Goal: Navigation & Orientation: Find specific page/section

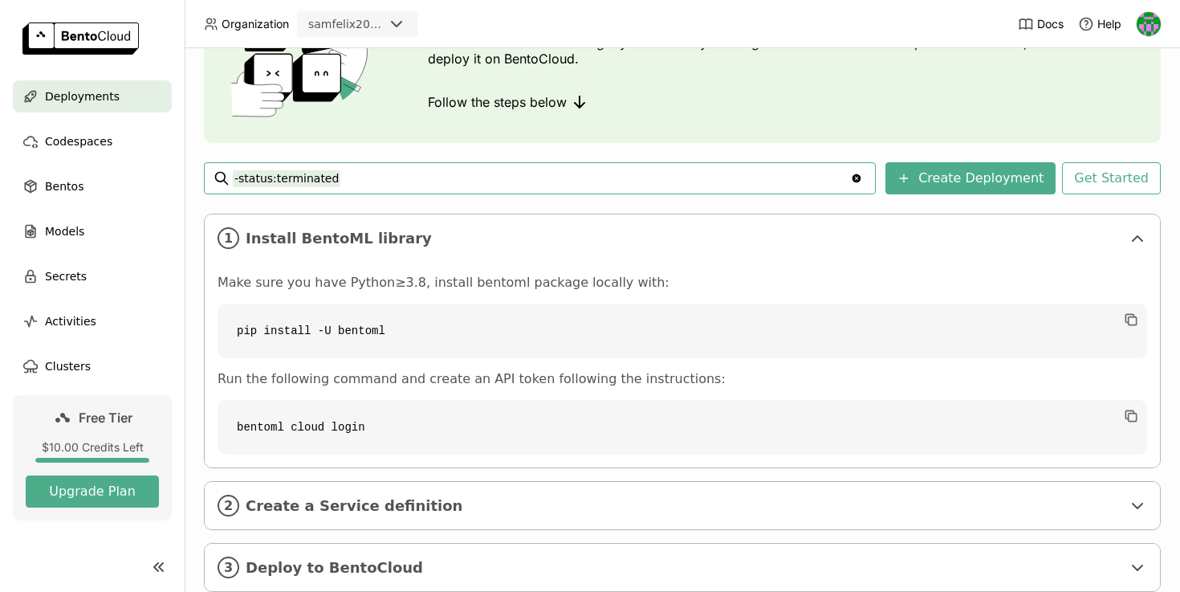
scroll to position [170, 0]
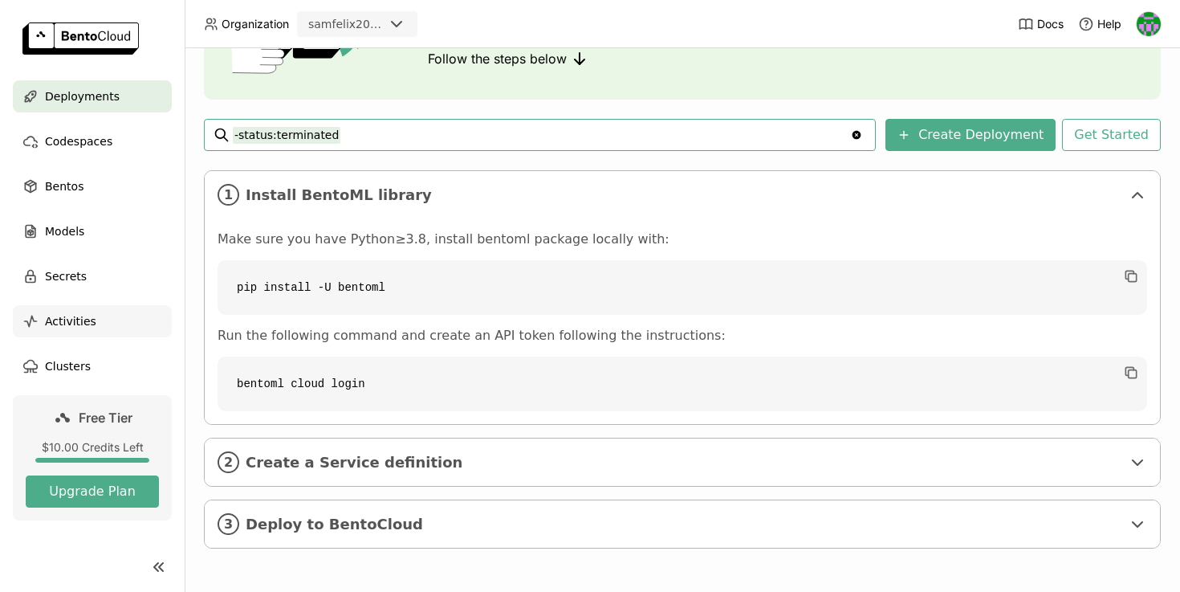
click at [110, 323] on div "Activities" at bounding box center [92, 321] width 159 height 32
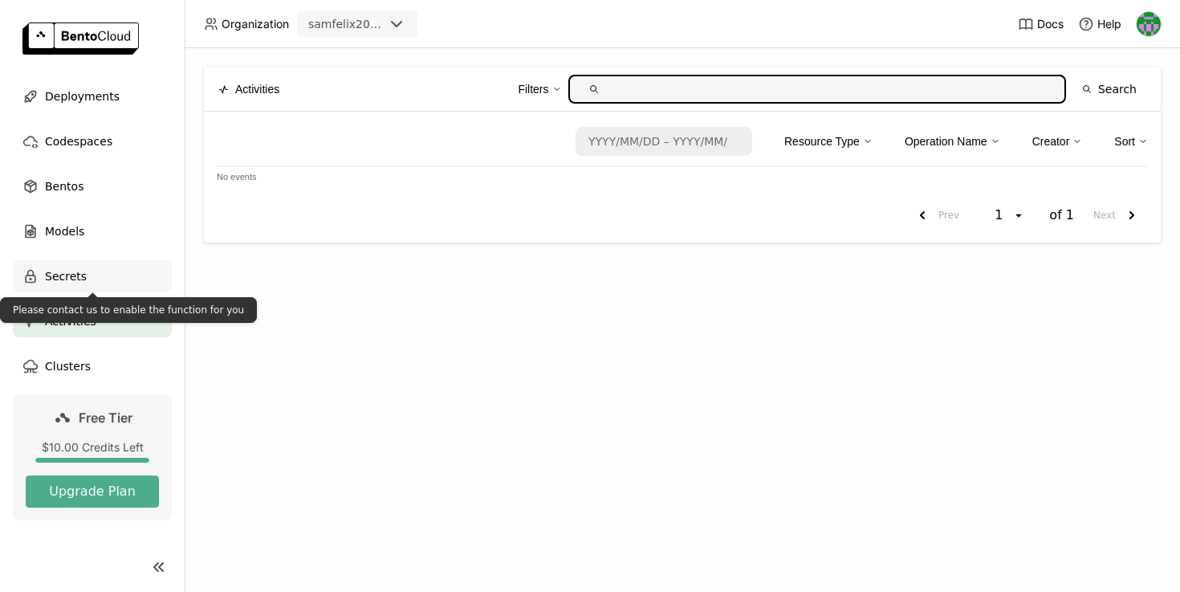
click at [110, 282] on div "Secrets" at bounding box center [92, 276] width 159 height 32
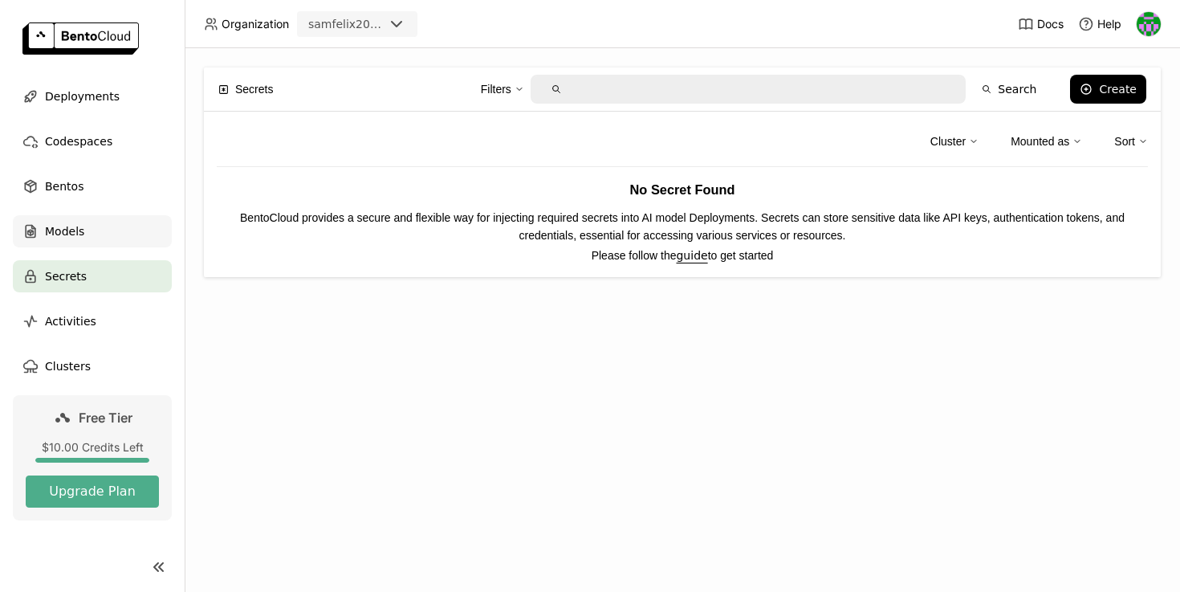
click at [124, 229] on div "Models" at bounding box center [92, 231] width 159 height 32
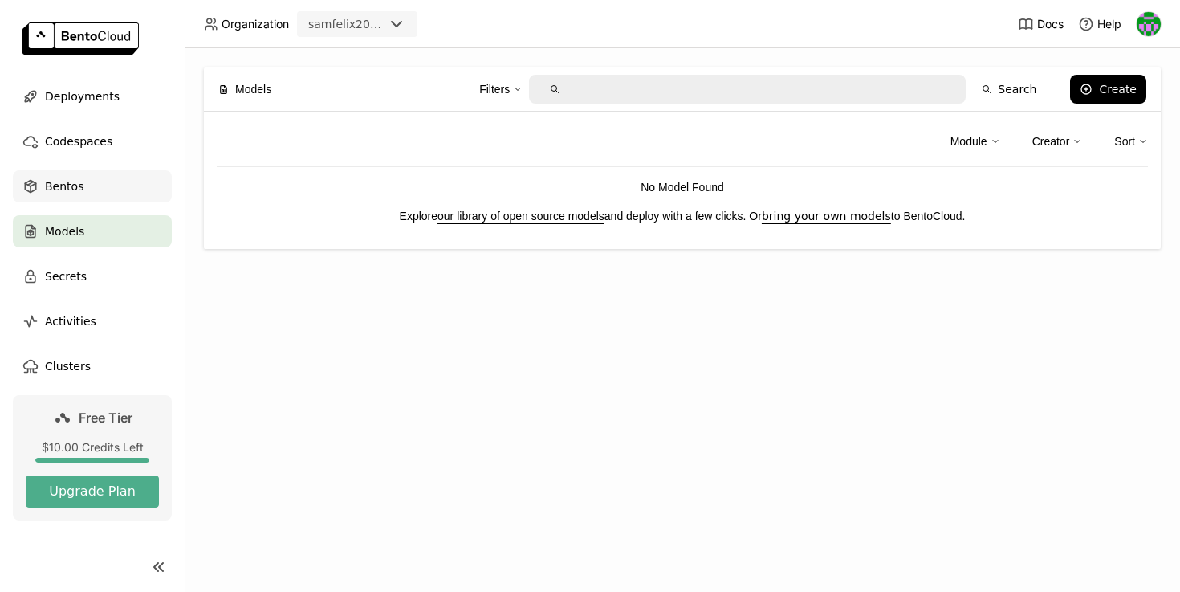
click at [124, 201] on div "Bentos" at bounding box center [92, 186] width 159 height 32
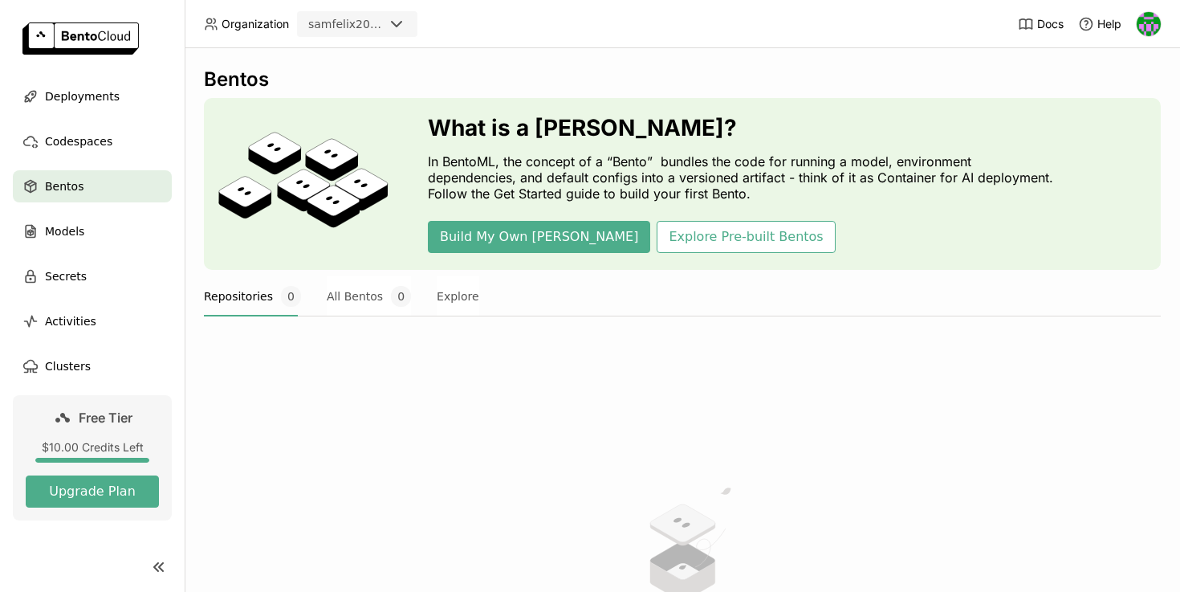
scroll to position [31, 0]
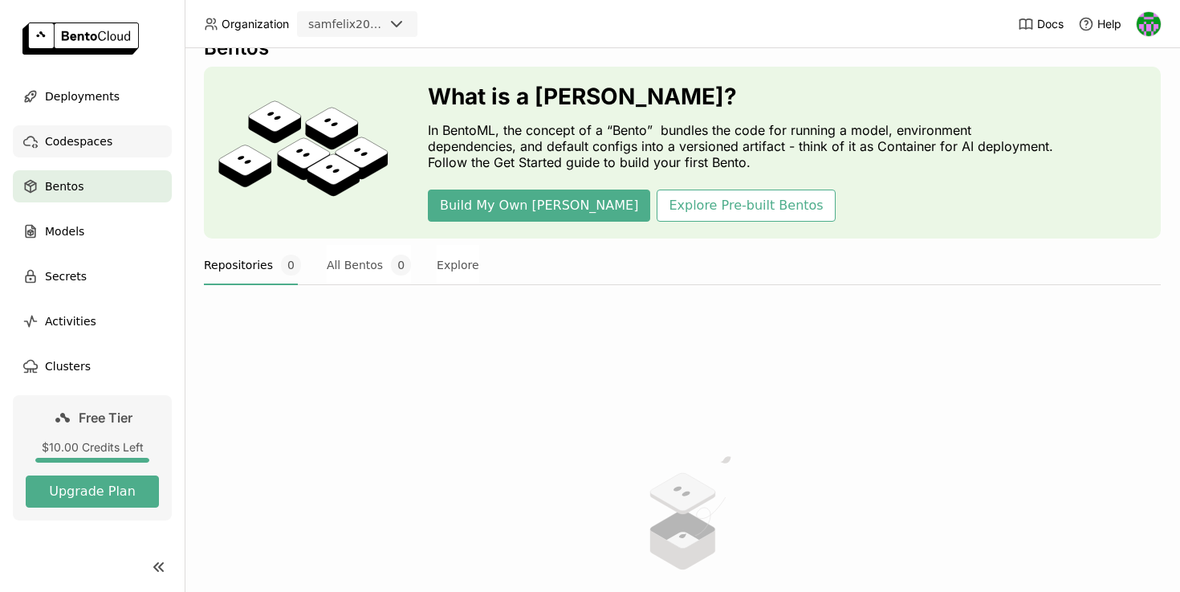
click at [96, 137] on span "Codespaces" at bounding box center [78, 141] width 67 height 19
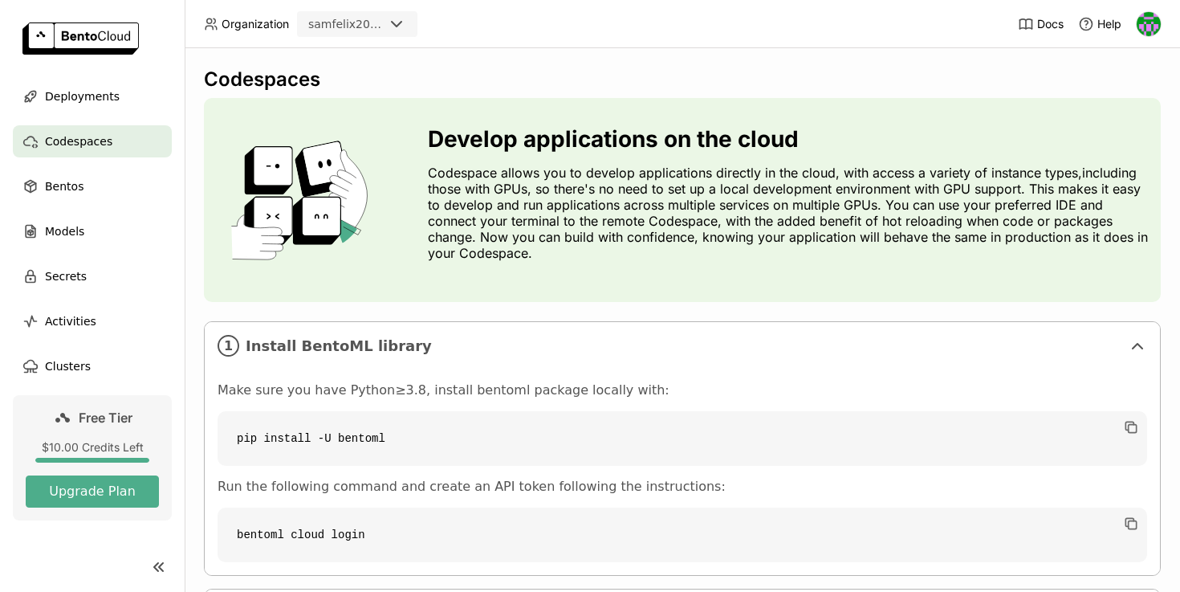
scroll to position [151, 0]
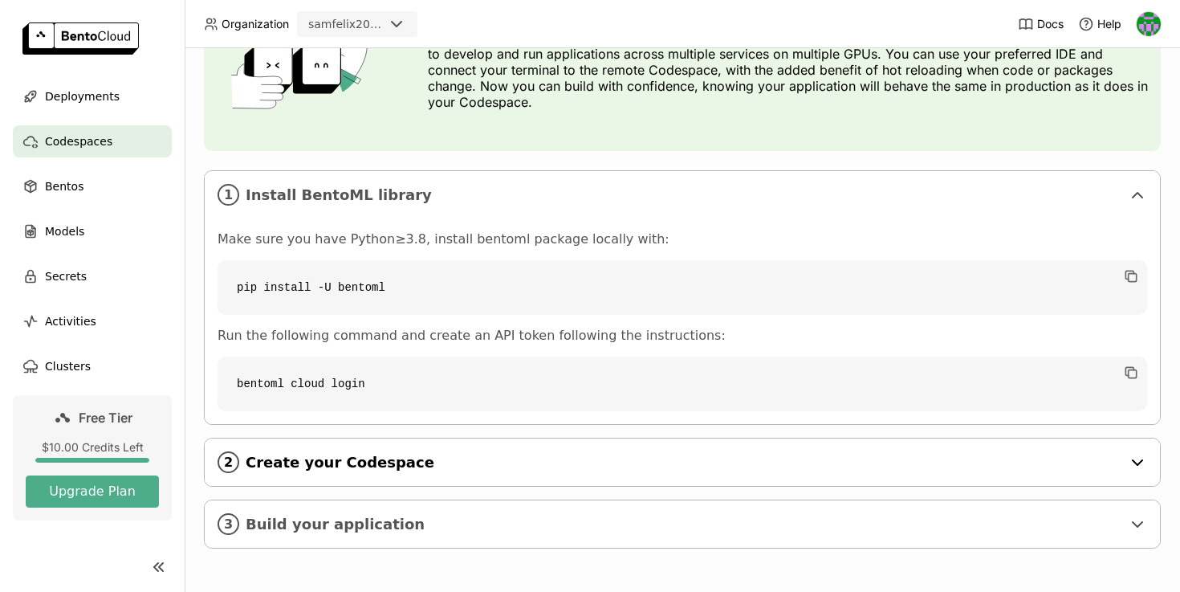
click at [352, 464] on span "Create your Codespace" at bounding box center [684, 463] width 876 height 18
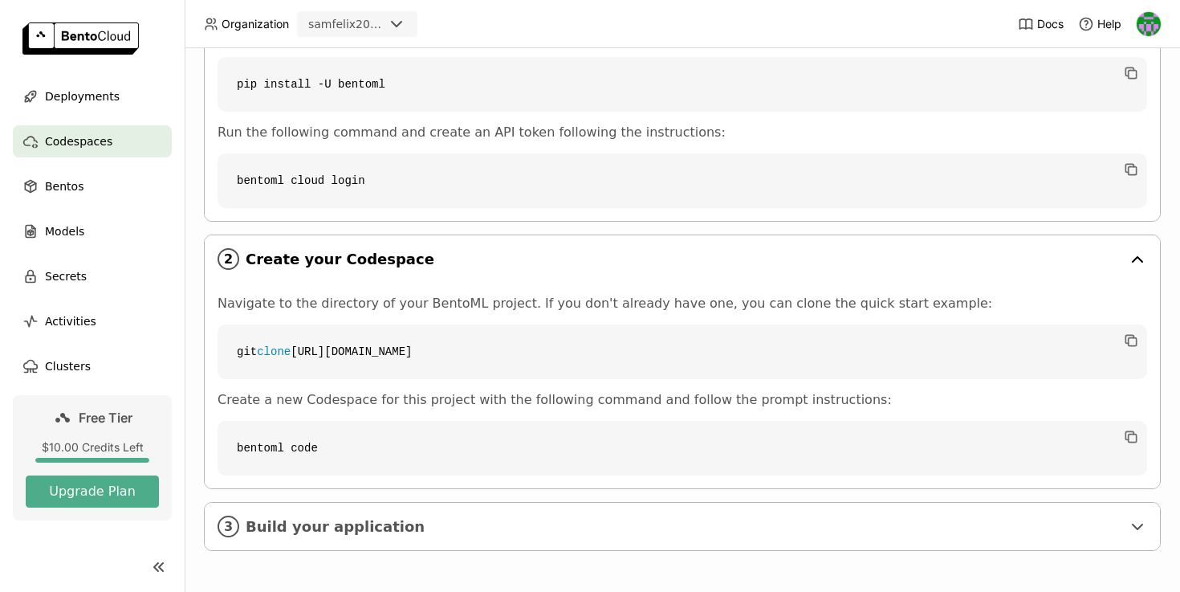
scroll to position [356, 0]
click at [323, 513] on div "3 Build your application" at bounding box center [682, 523] width 955 height 47
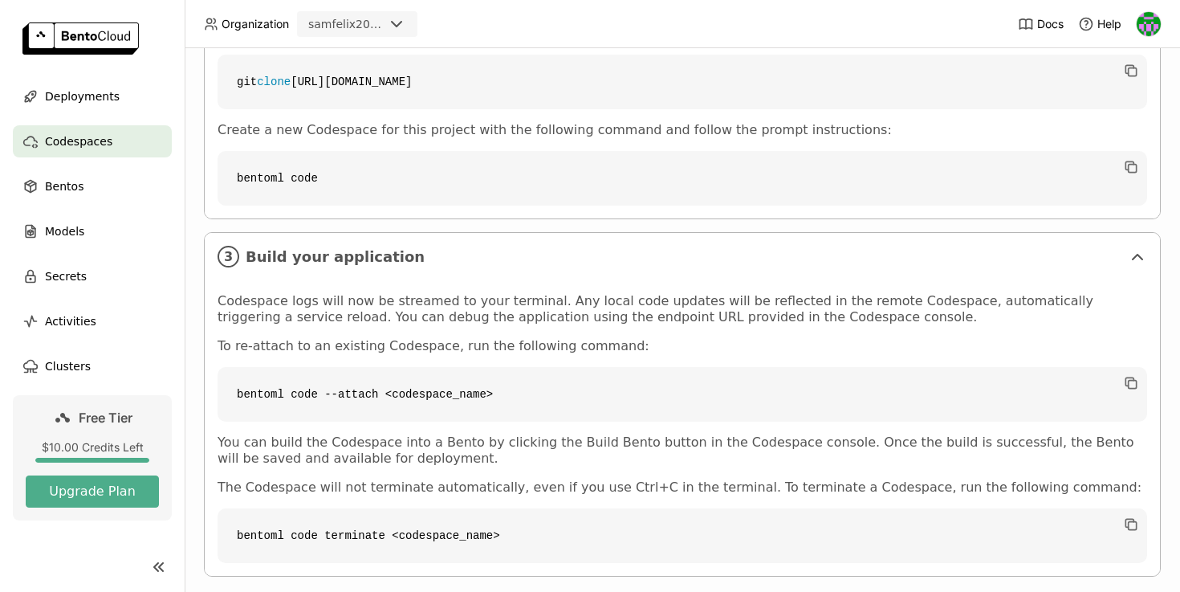
scroll to position [652, 0]
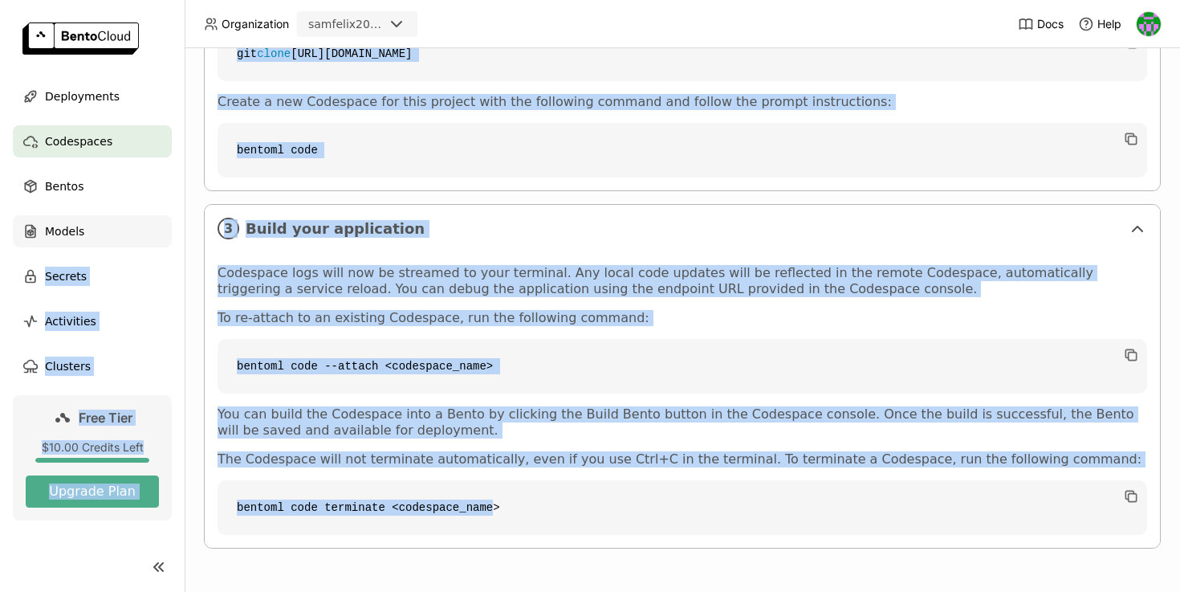
drag, startPoint x: 495, startPoint y: 501, endPoint x: 144, endPoint y: 238, distance: 438.8
click at [144, 238] on main "Deployments Codespaces Bentos Models Secrets Activities Clusters Free Tier $10.…" at bounding box center [590, 296] width 1180 height 592
click at [523, 336] on div "Codespace logs will now be streamed to your terminal. Any local code updates wi…" at bounding box center [683, 400] width 930 height 270
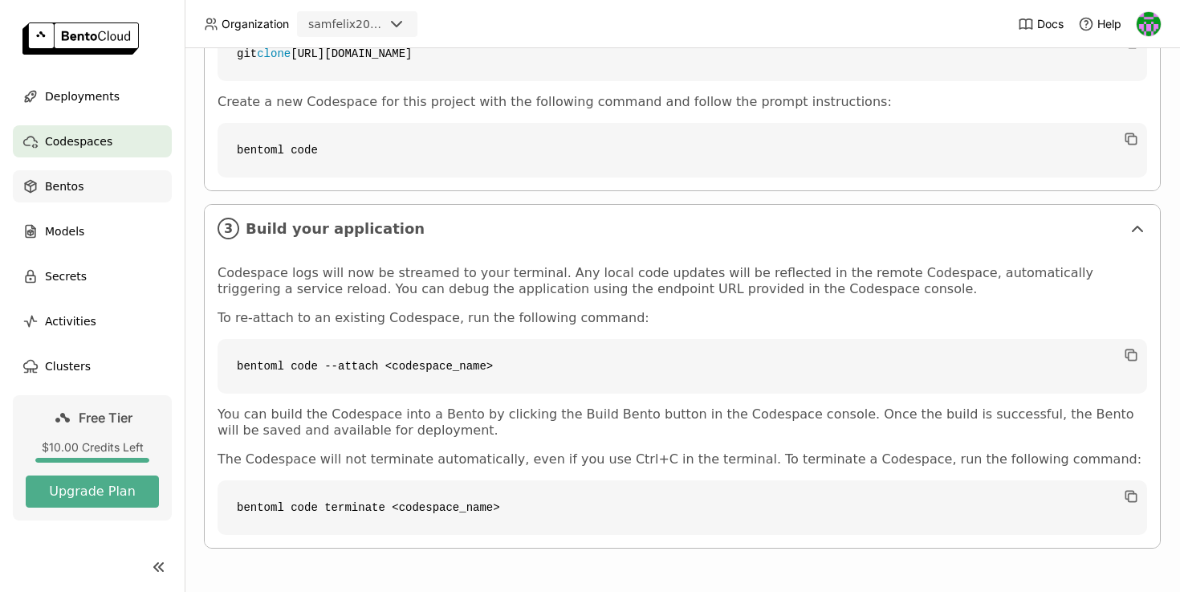
click at [85, 191] on div "Bentos" at bounding box center [92, 186] width 159 height 32
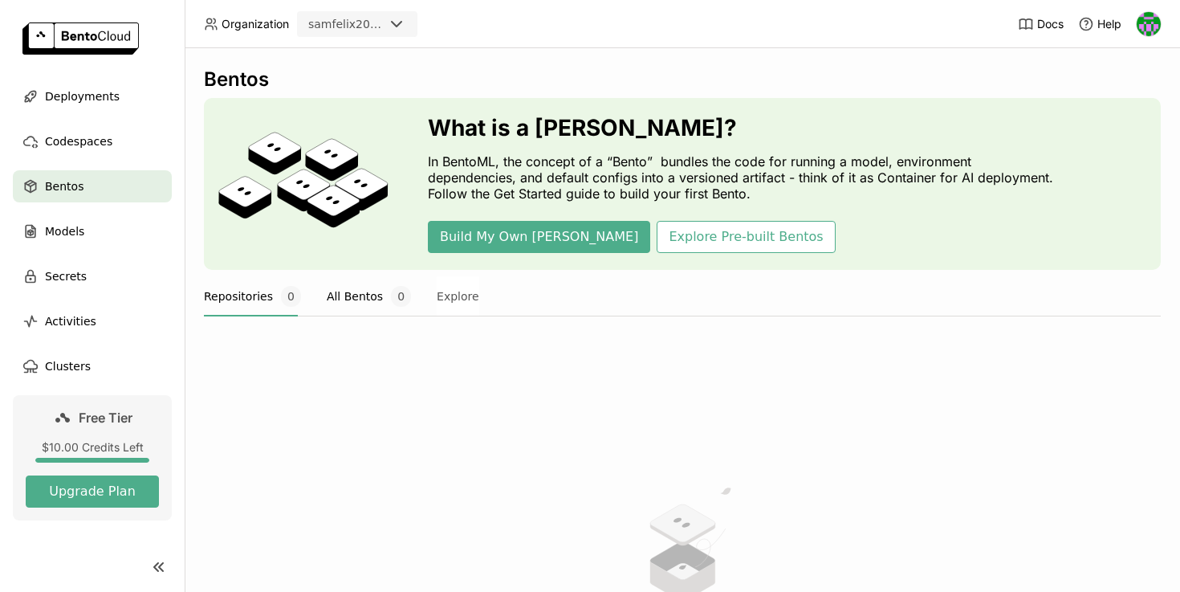
click at [383, 279] on button "All Bentos 0" at bounding box center [369, 296] width 84 height 40
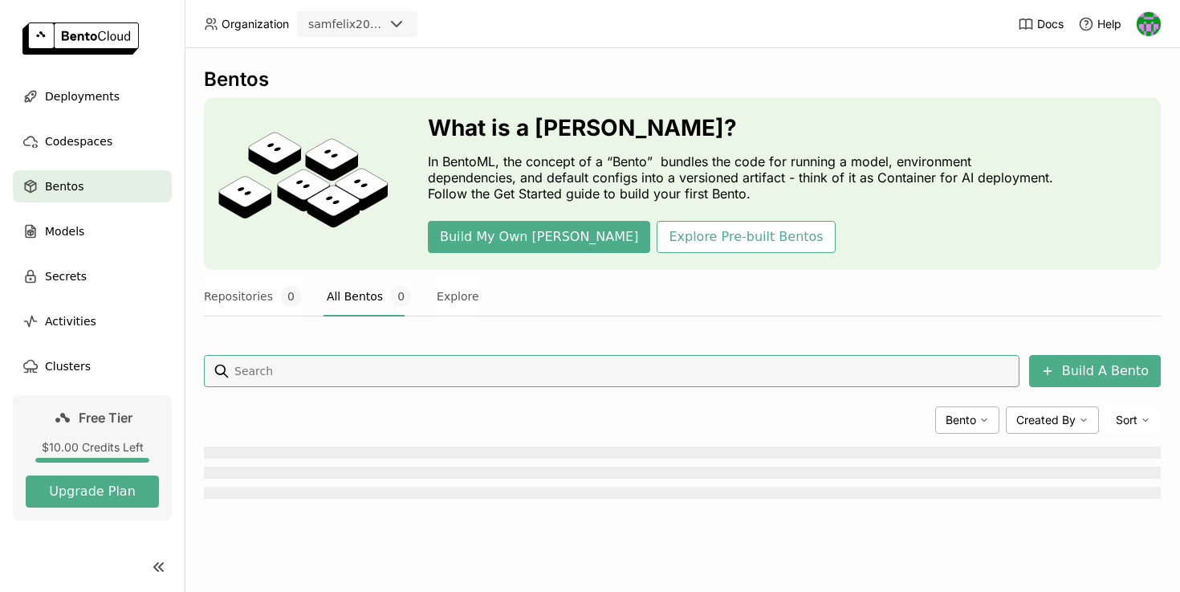
click at [569, 242] on div "Build My Own Bento Explore Pre-built Bentos" at bounding box center [745, 237] width 634 height 32
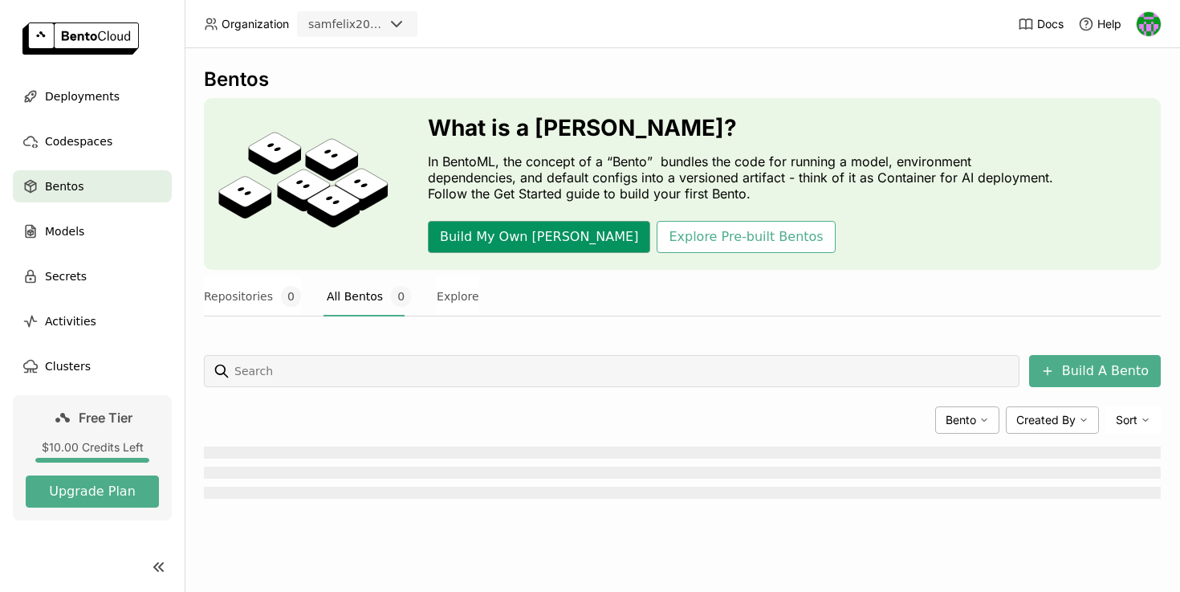
click at [528, 242] on button "Build My Own [PERSON_NAME]" at bounding box center [539, 237] width 222 height 32
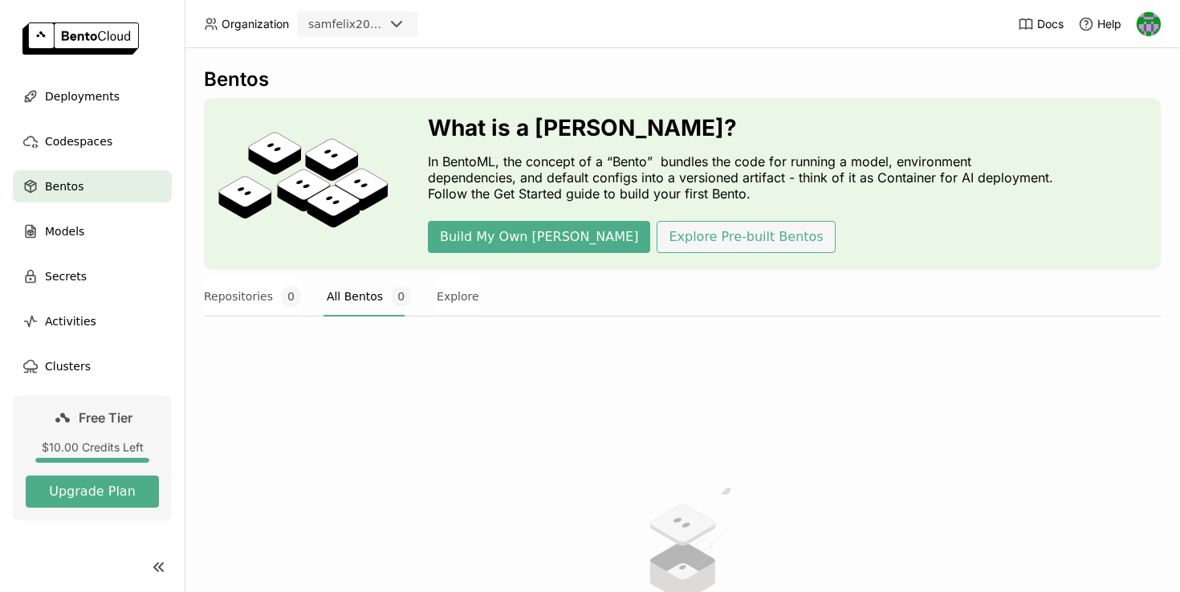
click at [698, 235] on button "Explore Pre-built Bentos" at bounding box center [746, 237] width 178 height 32
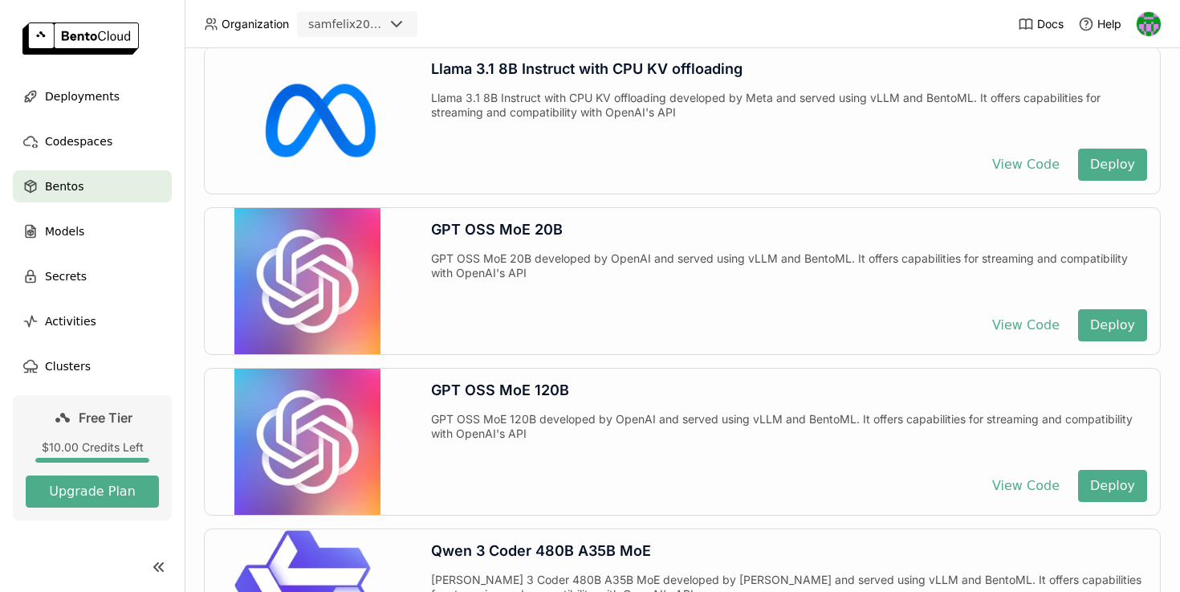
scroll to position [341, 0]
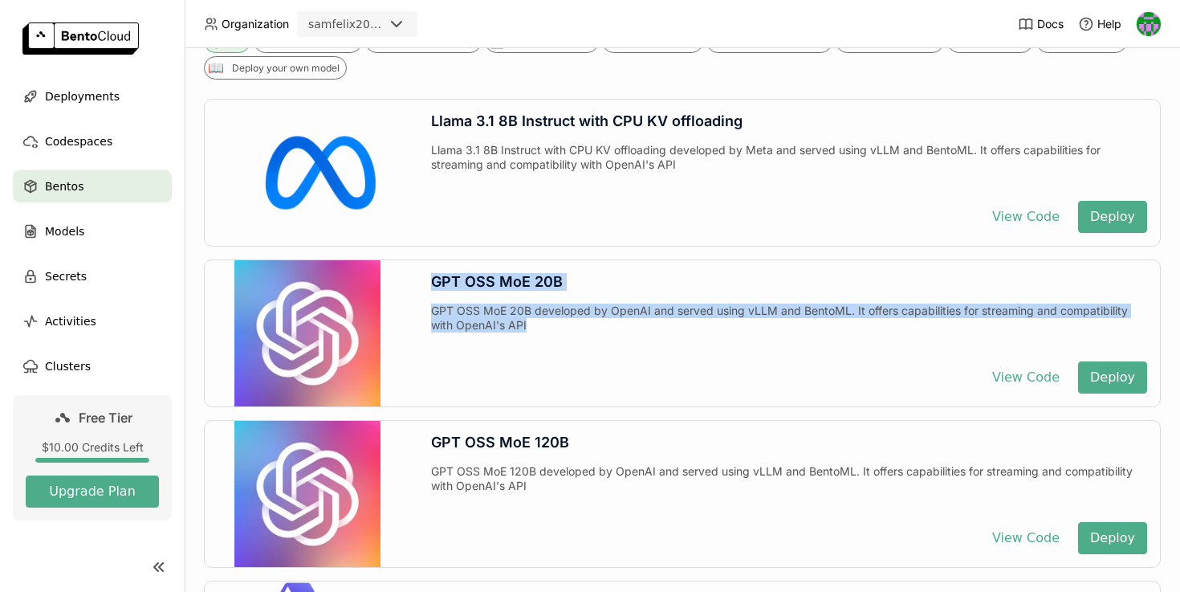
drag, startPoint x: 547, startPoint y: 319, endPoint x: 425, endPoint y: 273, distance: 131.3
click at [425, 273] on div "GPT OSS MoE 20B GPT OSS MoE 20B developed by OpenAI and served using vLLM and B…" at bounding box center [789, 333] width 742 height 146
click at [580, 396] on div "GPT OSS MoE 20B GPT OSS MoE 20B developed by OpenAI and served using vLLM and B…" at bounding box center [789, 333] width 742 height 146
drag, startPoint x: 606, startPoint y: 327, endPoint x: 435, endPoint y: 269, distance: 180.5
click at [435, 269] on div "GPT OSS MoE 20B GPT OSS MoE 20B developed by OpenAI and served using vLLM and B…" at bounding box center [789, 333] width 742 height 146
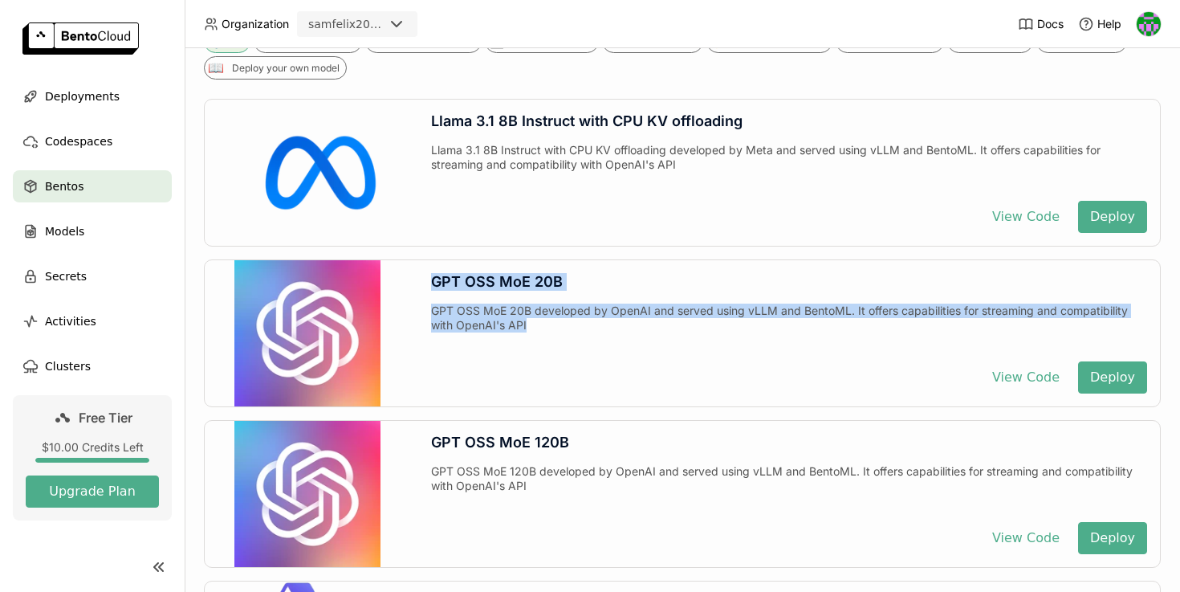
click at [566, 337] on div "GPT OSS MoE 20B developed by OpenAI and served using vLLM and BentoML. It offer…" at bounding box center [789, 325] width 716 height 45
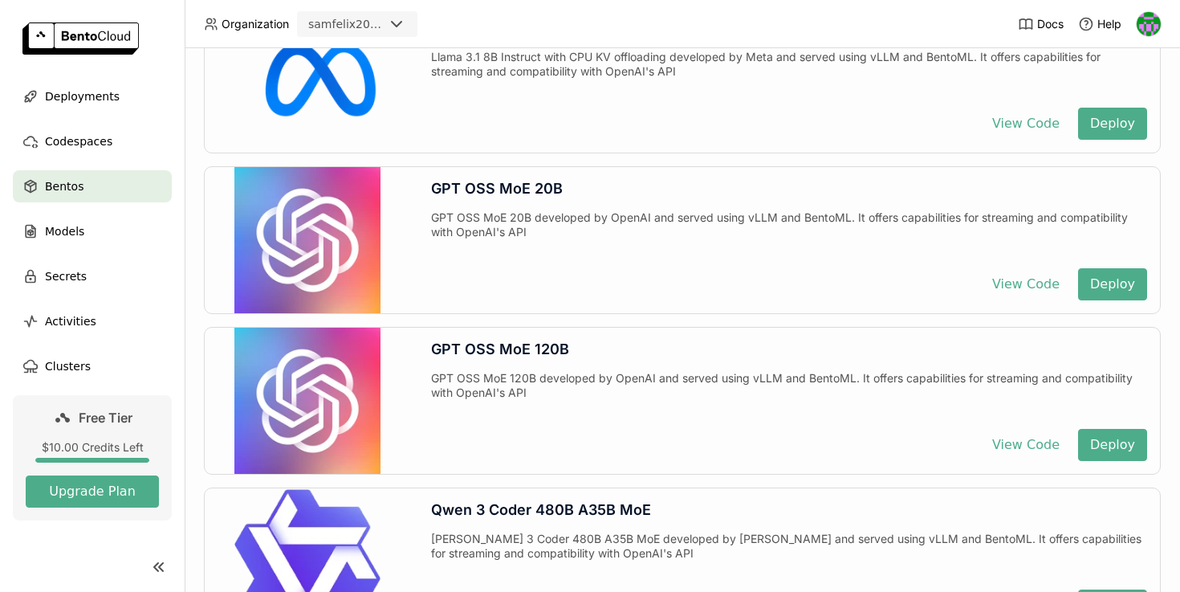
scroll to position [420, 0]
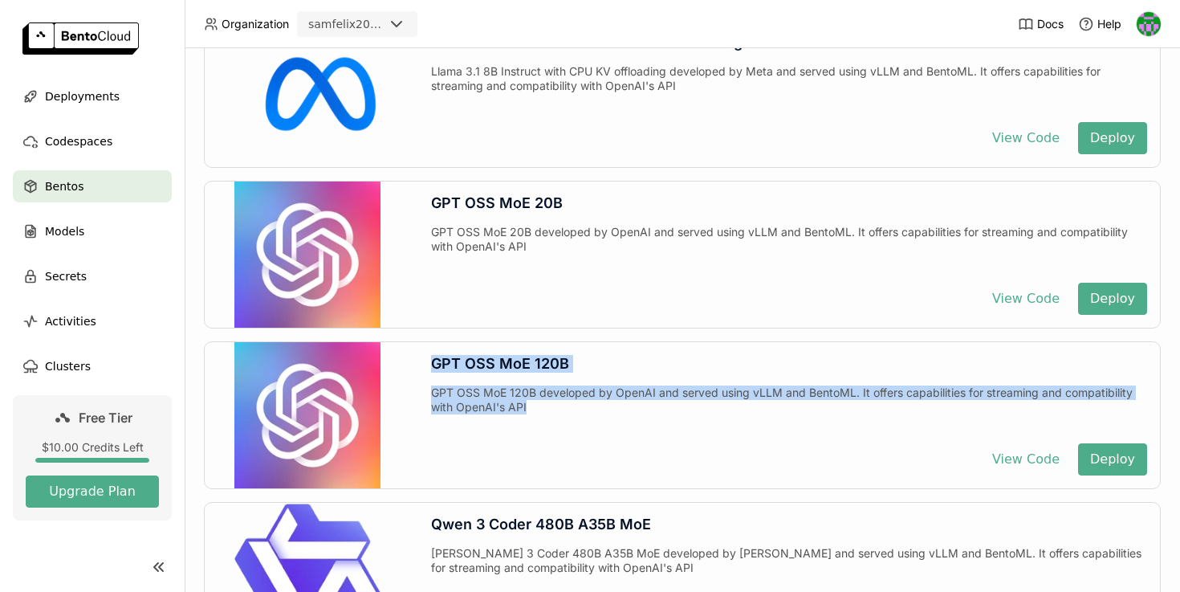
drag, startPoint x: 543, startPoint y: 416, endPoint x: 416, endPoint y: 356, distance: 140.1
click at [416, 356] on div "GPT OSS MoE 120B GPT OSS MoE 120B developed by OpenAI and served using vLLM and…" at bounding box center [682, 415] width 957 height 148
click at [564, 397] on div "GPT OSS MoE 120B developed by OpenAI and served using vLLM and BentoML. It offe…" at bounding box center [789, 407] width 716 height 45
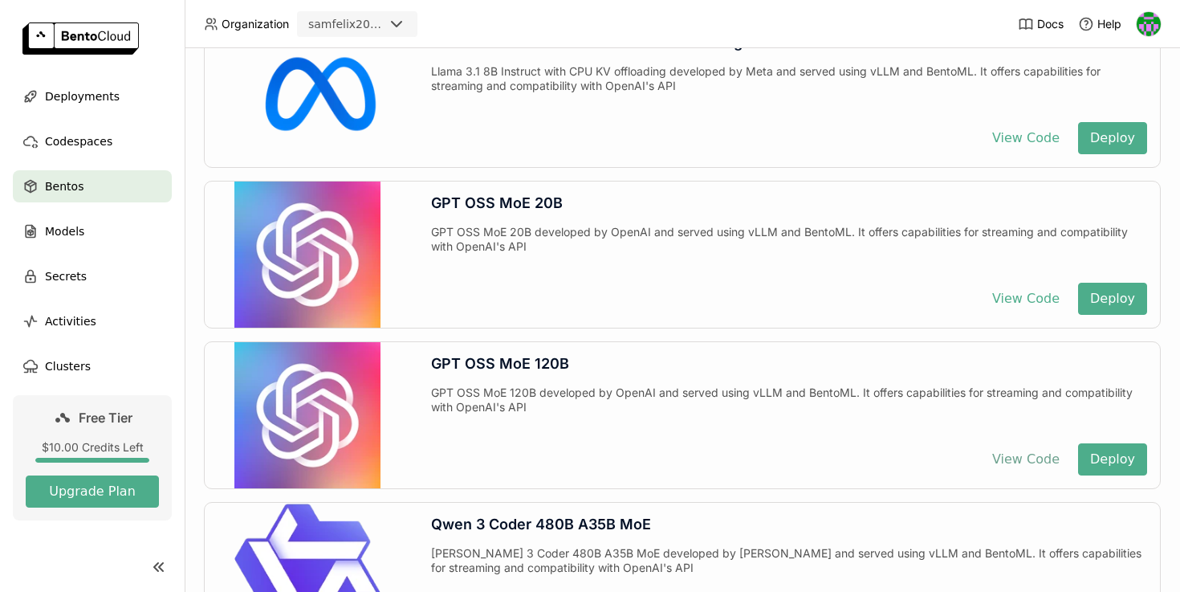
click at [1019, 462] on button "View Code" at bounding box center [1026, 459] width 92 height 32
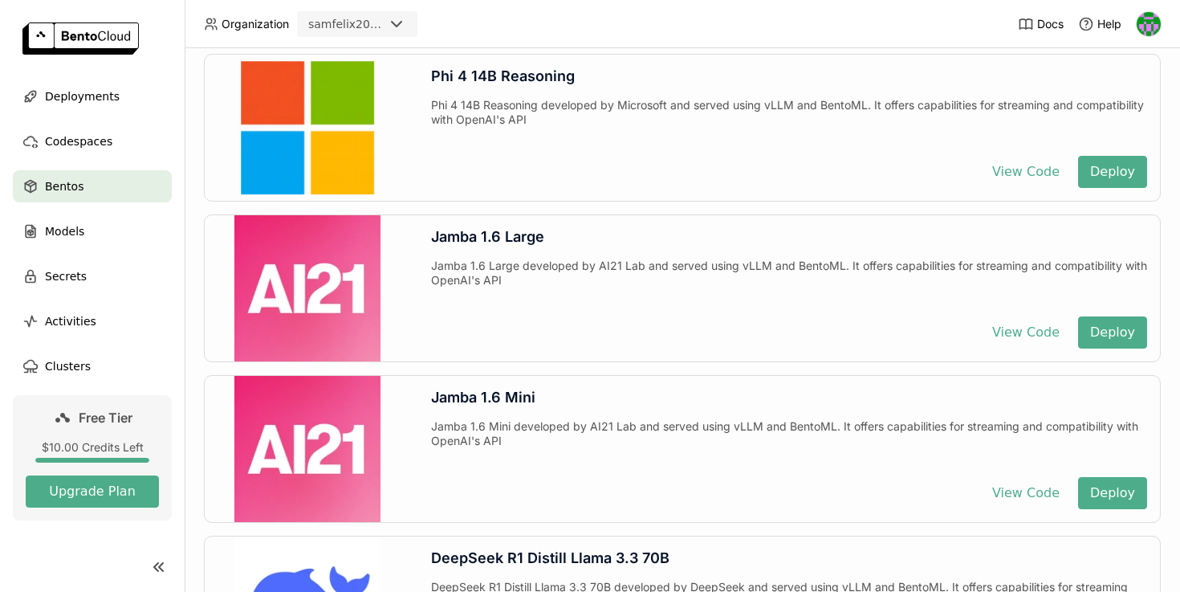
scroll to position [1161, 0]
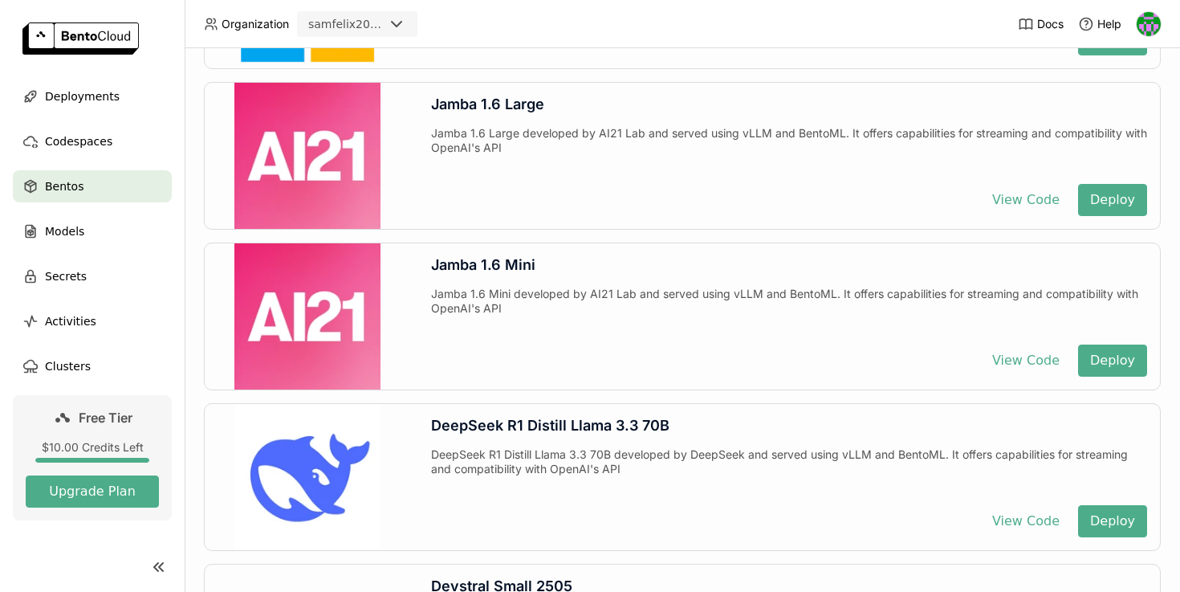
click at [1151, 14] on img at bounding box center [1149, 24] width 24 height 24
click at [1104, 103] on span "API Tokens" at bounding box center [1123, 107] width 57 height 14
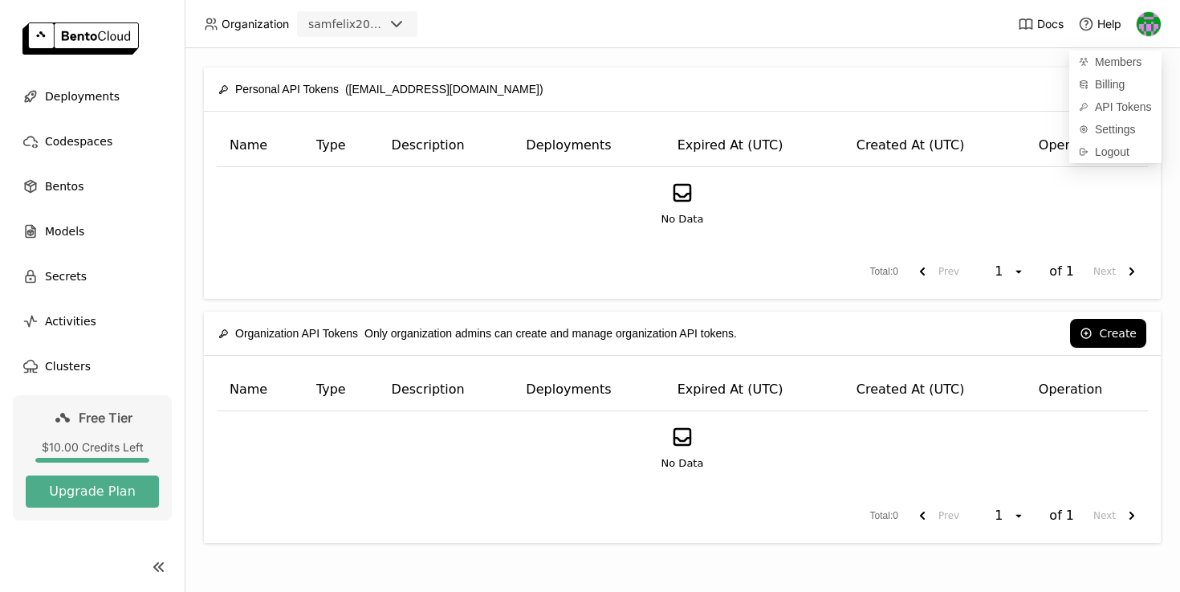
click at [743, 197] on div "No Data" at bounding box center [682, 204] width 904 height 47
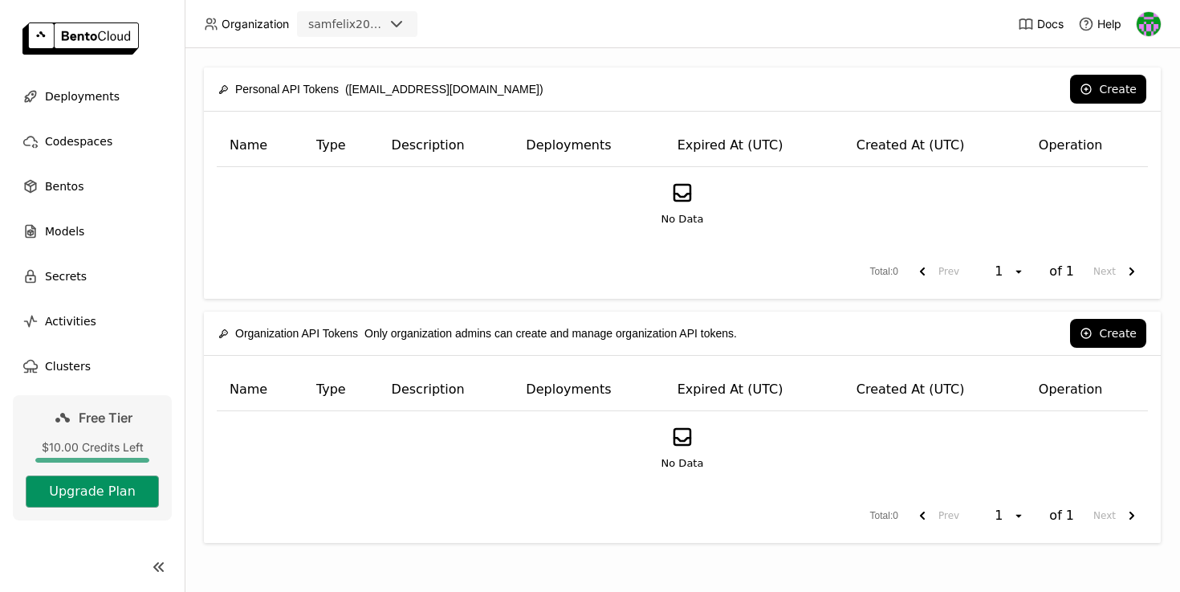
click at [92, 490] on button "Upgrade Plan" at bounding box center [92, 491] width 133 height 32
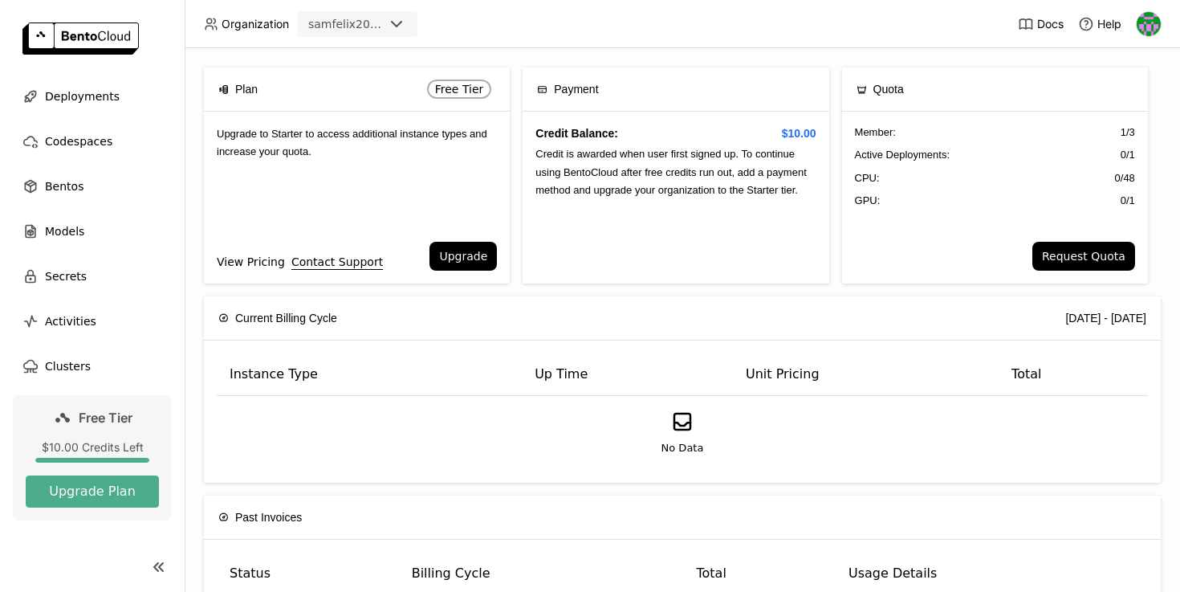
click at [245, 262] on link "View Pricing" at bounding box center [251, 262] width 68 height 18
